Goal: Entertainment & Leisure: Browse casually

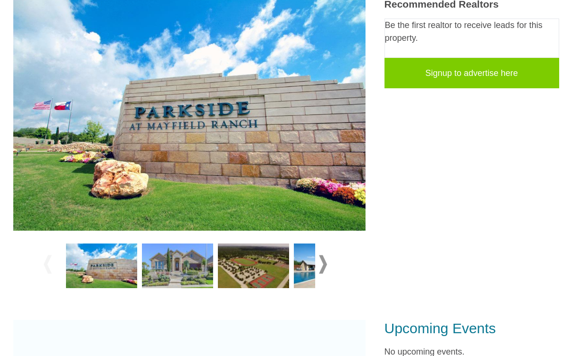
scroll to position [239, 0]
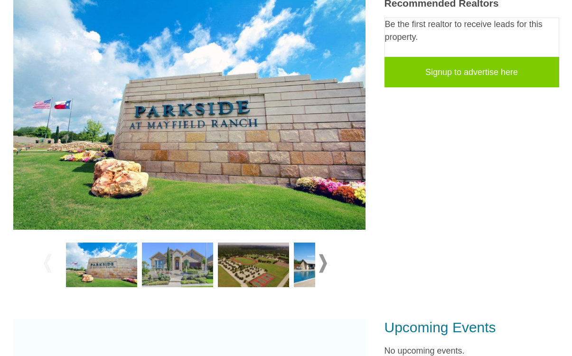
click at [188, 243] on img at bounding box center [177, 265] width 71 height 45
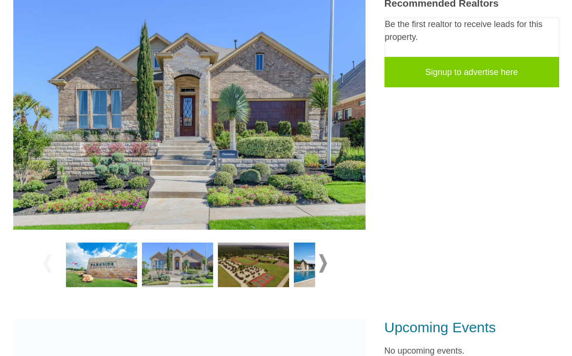
click at [255, 243] on img at bounding box center [253, 265] width 71 height 45
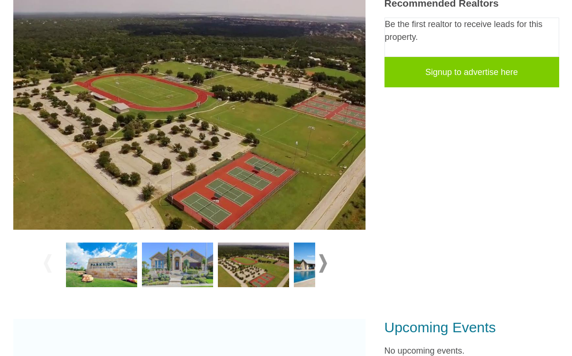
click at [321, 254] on span at bounding box center [323, 263] width 8 height 19
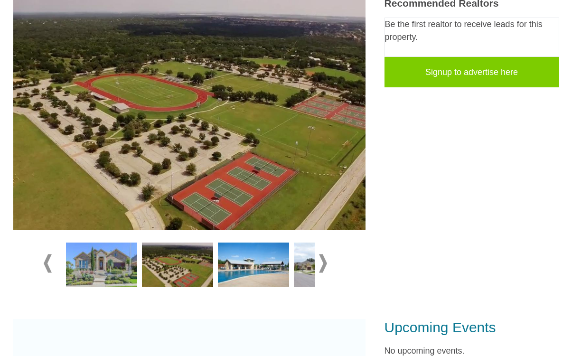
click at [325, 254] on span at bounding box center [323, 263] width 8 height 19
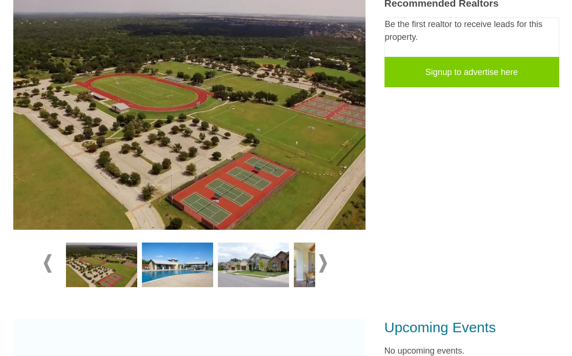
click at [323, 254] on span at bounding box center [323, 263] width 8 height 19
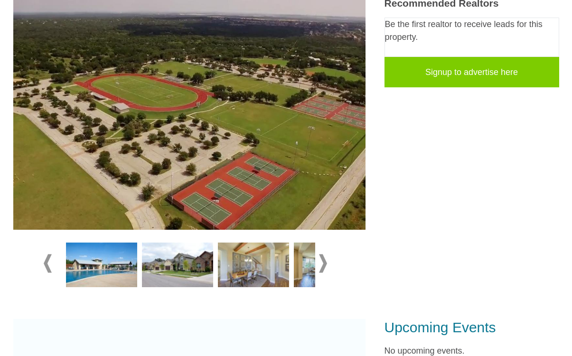
click at [326, 254] on span at bounding box center [323, 263] width 8 height 19
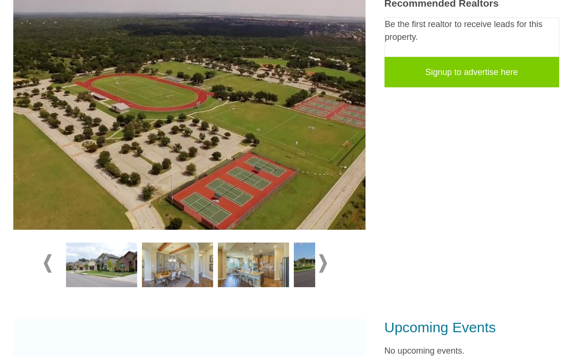
click at [338, 237] on div at bounding box center [189, 264] width 352 height 68
click at [323, 254] on span at bounding box center [323, 263] width 8 height 19
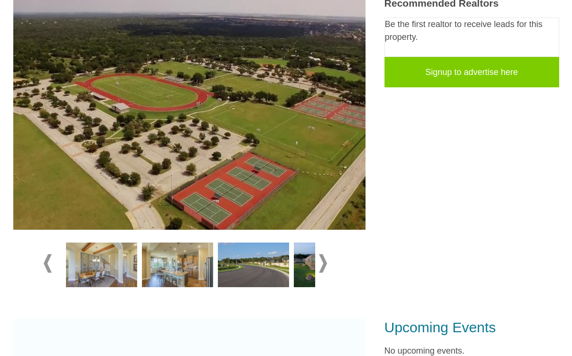
click at [327, 254] on span at bounding box center [323, 263] width 8 height 19
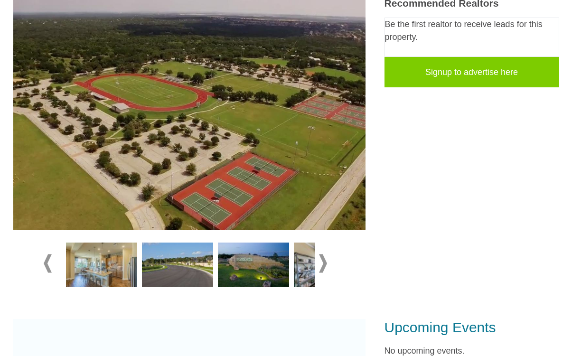
click at [326, 254] on span at bounding box center [323, 263] width 8 height 19
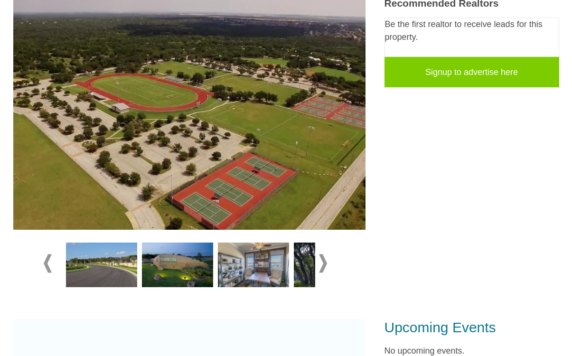
click at [327, 254] on span at bounding box center [323, 263] width 8 height 19
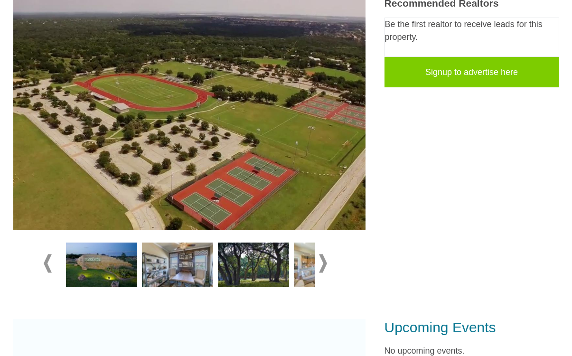
click at [321, 254] on span at bounding box center [323, 263] width 8 height 19
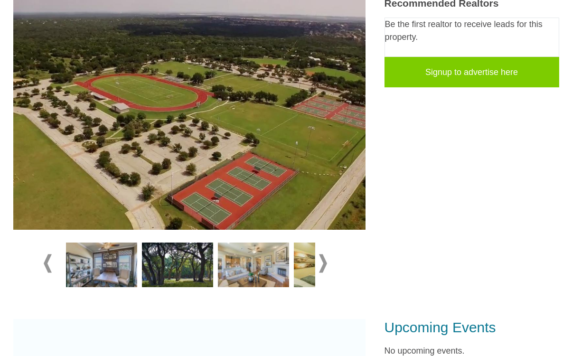
click at [49, 254] on span at bounding box center [48, 263] width 8 height 19
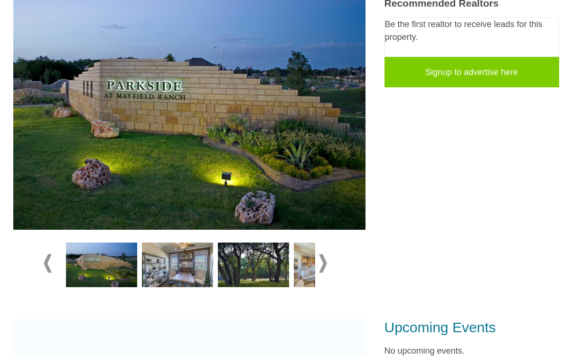
click at [61, 239] on div at bounding box center [190, 263] width 292 height 53
click at [48, 254] on span at bounding box center [48, 263] width 8 height 19
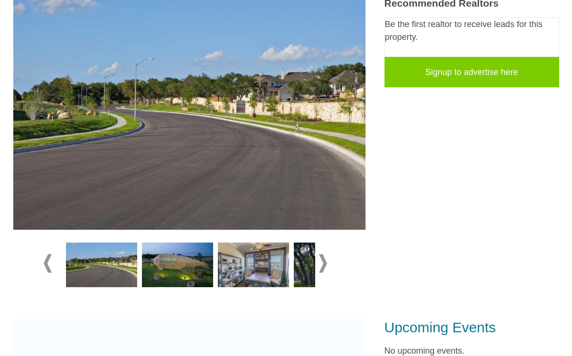
click at [55, 237] on div at bounding box center [190, 263] width 292 height 53
click at [48, 254] on span at bounding box center [48, 263] width 8 height 19
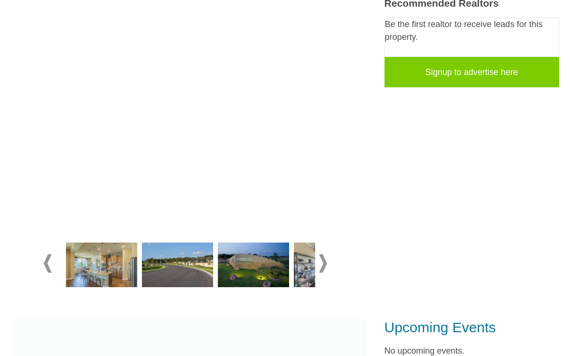
click at [51, 254] on span at bounding box center [48, 263] width 8 height 19
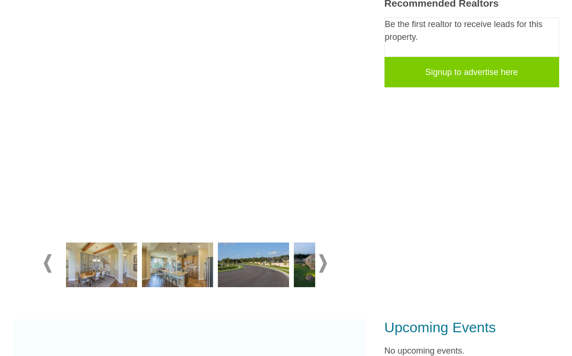
click at [51, 254] on span at bounding box center [48, 263] width 8 height 19
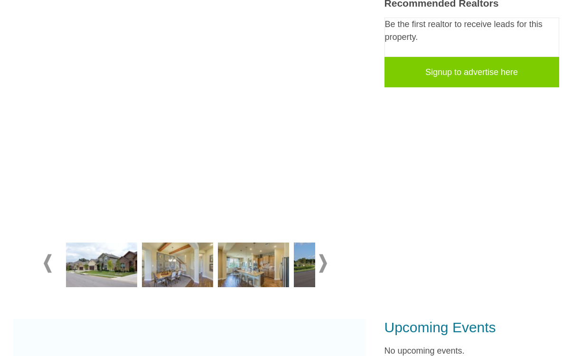
click at [57, 237] on div at bounding box center [190, 263] width 292 height 53
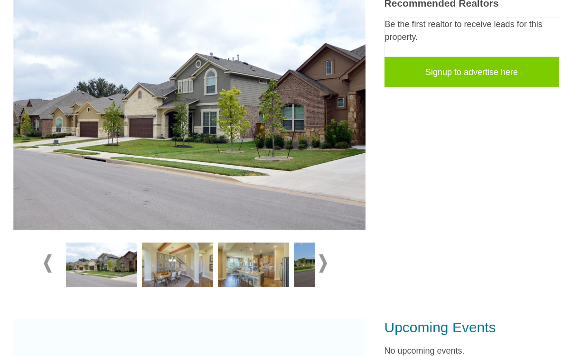
click at [57, 246] on div at bounding box center [190, 263] width 292 height 53
click at [50, 254] on span at bounding box center [48, 263] width 8 height 19
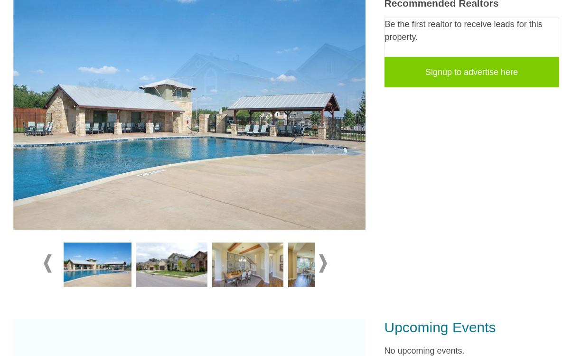
click at [50, 254] on span at bounding box center [48, 263] width 8 height 19
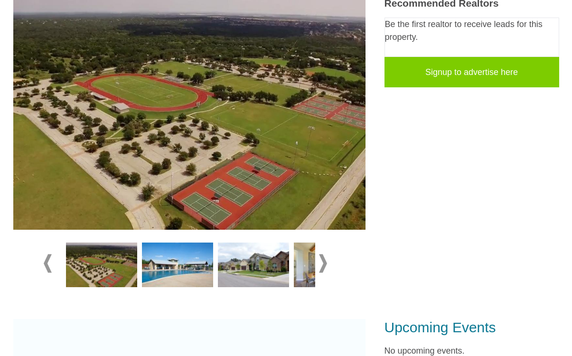
click at [179, 243] on img at bounding box center [177, 265] width 71 height 45
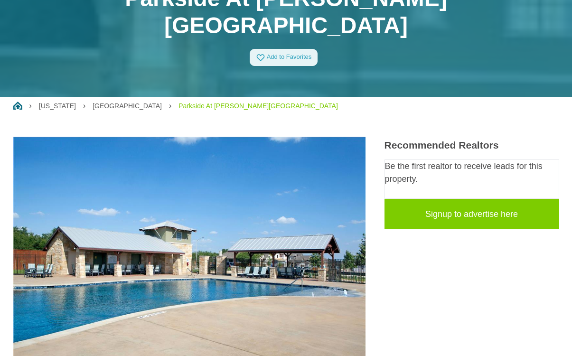
scroll to position [98, 0]
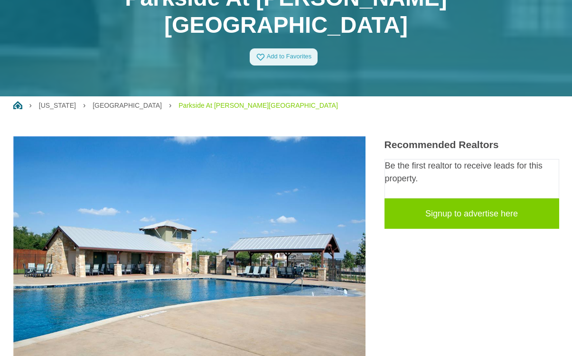
click at [179, 219] on img at bounding box center [189, 253] width 352 height 235
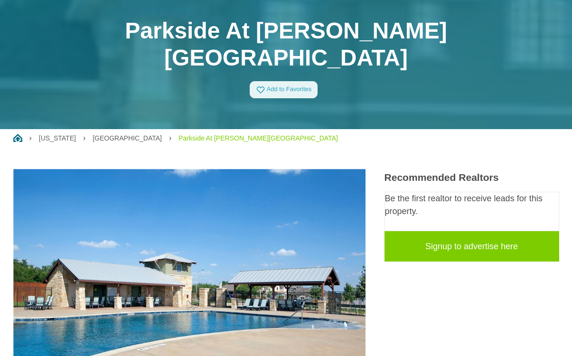
scroll to position [0, 0]
